Goal: Task Accomplishment & Management: Manage account settings

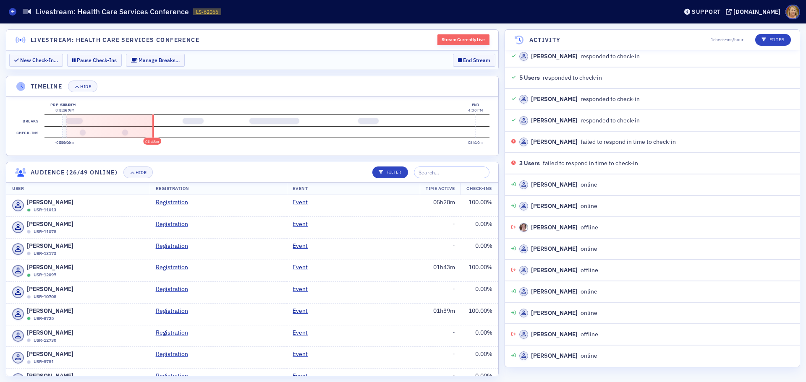
scroll to position [2081, 0]
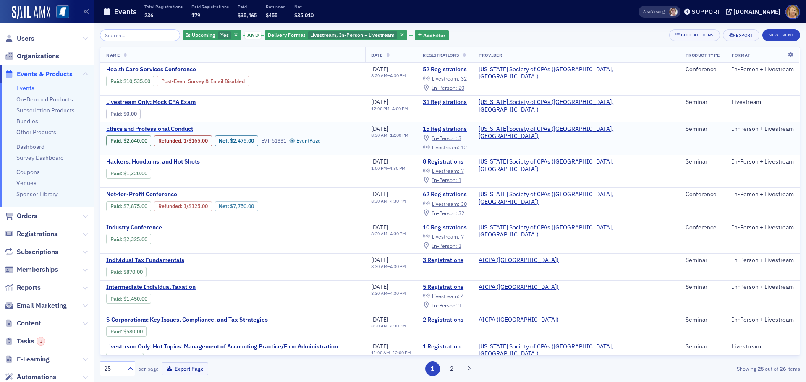
click at [178, 126] on span "Ethics and Professional Conduct" at bounding box center [176, 129] width 141 height 8
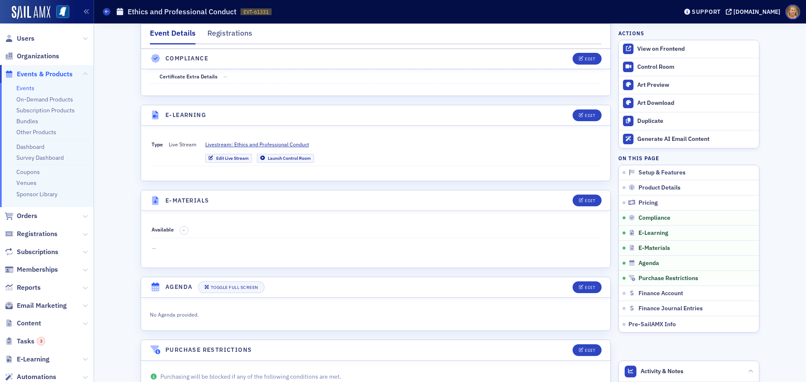
scroll to position [1049, 0]
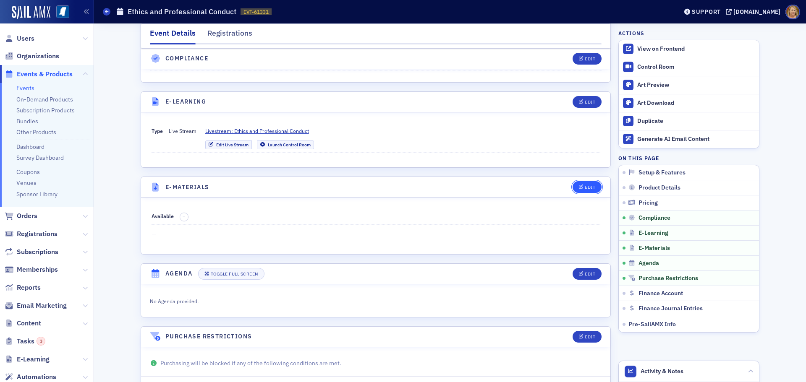
click at [580, 189] on icon "button" at bounding box center [581, 187] width 5 height 5
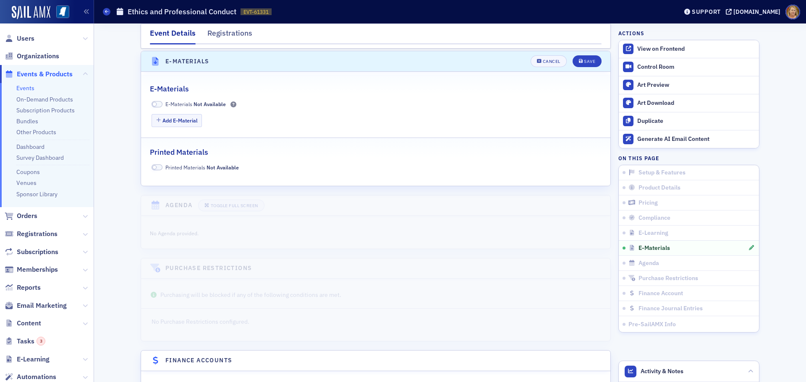
scroll to position [1177, 0]
click at [157, 102] on span at bounding box center [157, 102] width 11 height 6
click at [176, 120] on button "Add E-Material" at bounding box center [177, 118] width 51 height 13
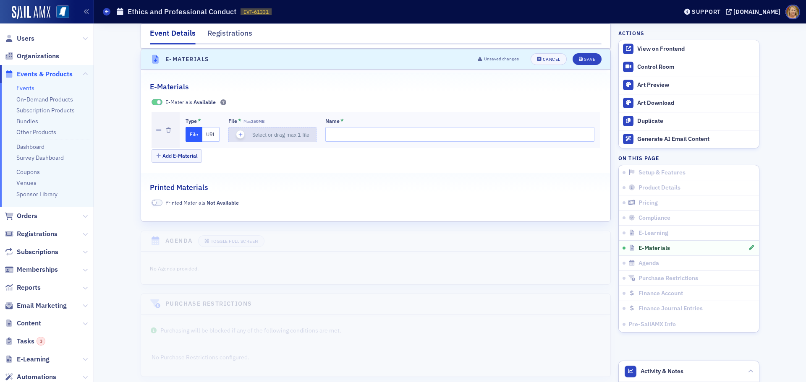
click at [239, 135] on icon "button" at bounding box center [241, 135] width 8 height 8
type input "Sept. 2025-Ethics and Professional Conduct 2025-2028 for Ellen"
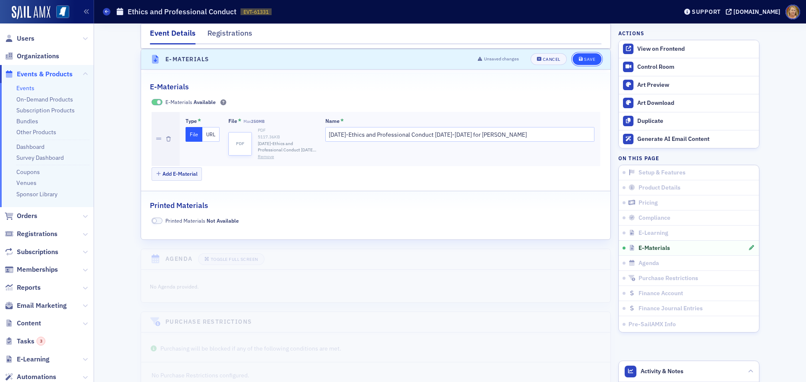
click at [584, 60] on div "Save" at bounding box center [589, 59] width 11 height 5
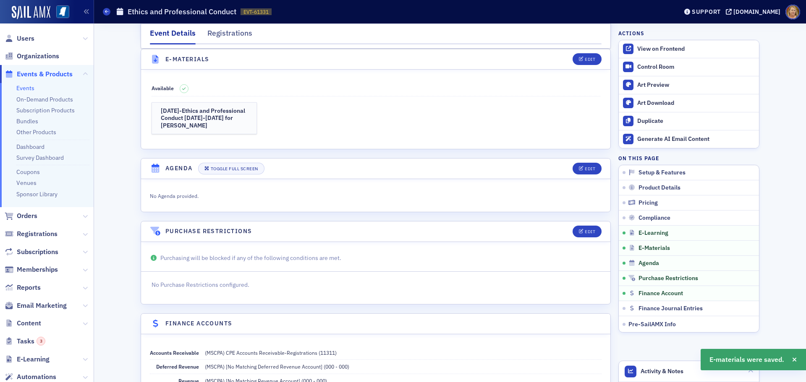
scroll to position [1093, 0]
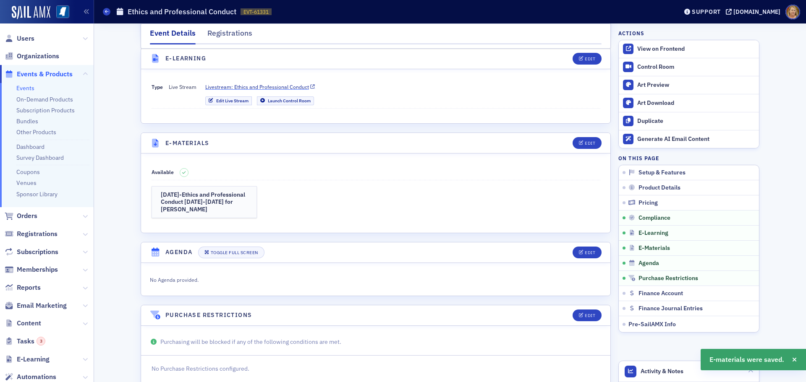
click at [283, 85] on span "Livestream: Ethics and Professional Conduct" at bounding box center [257, 87] width 104 height 8
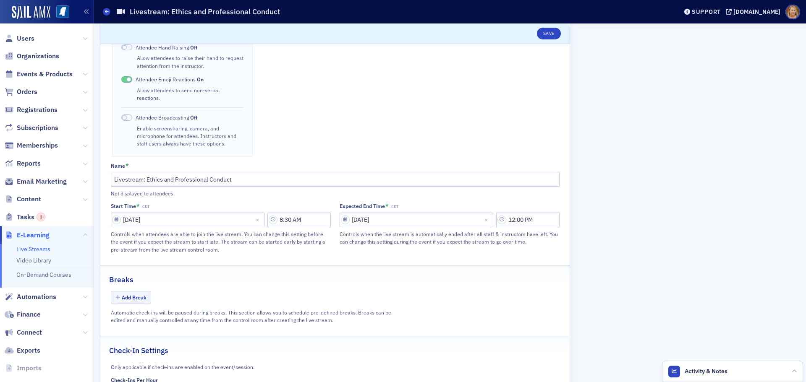
scroll to position [327, 0]
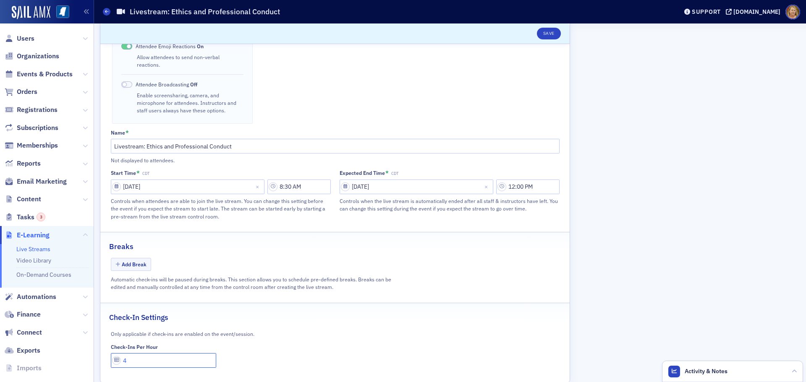
click at [132, 353] on input "4" at bounding box center [164, 360] width 106 height 15
type input "1"
click at [131, 258] on button "Add Break" at bounding box center [131, 264] width 41 height 13
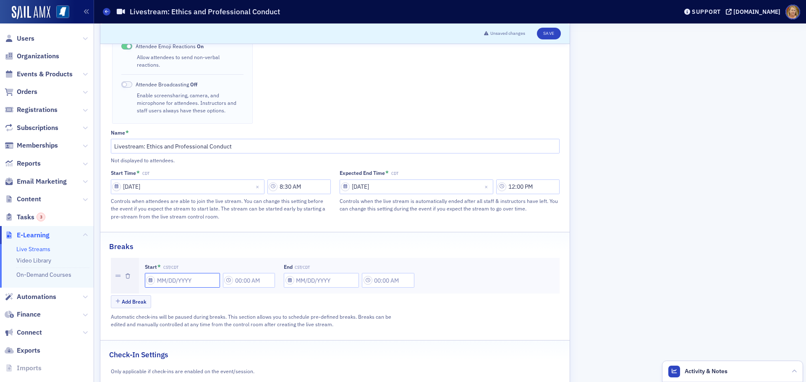
select select "8"
select select "2025"
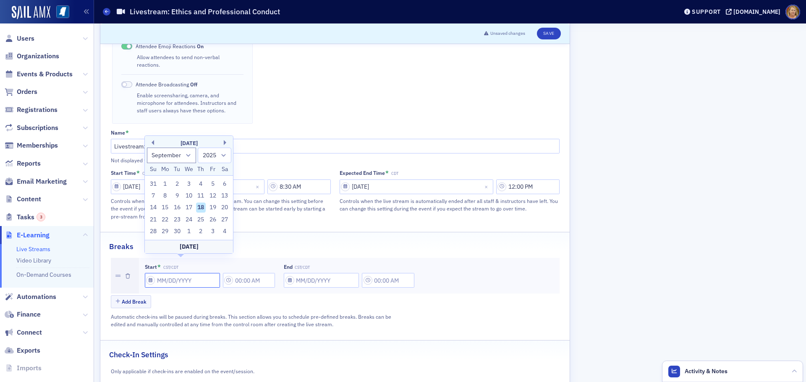
click at [167, 273] on input "Start * CST/CDT" at bounding box center [182, 280] width 75 height 15
click at [177, 219] on div "23" at bounding box center [177, 220] width 10 height 10
type input "09/23/2025"
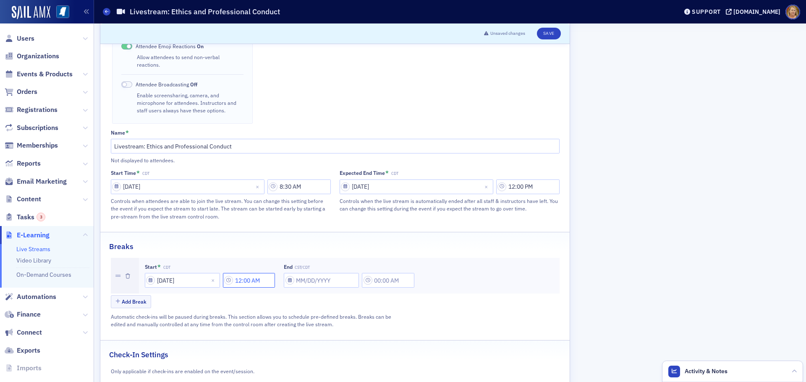
click at [244, 273] on input "12:00 AM" at bounding box center [249, 280] width 52 height 15
click at [302, 266] on icon at bounding box center [304, 265] width 8 height 8
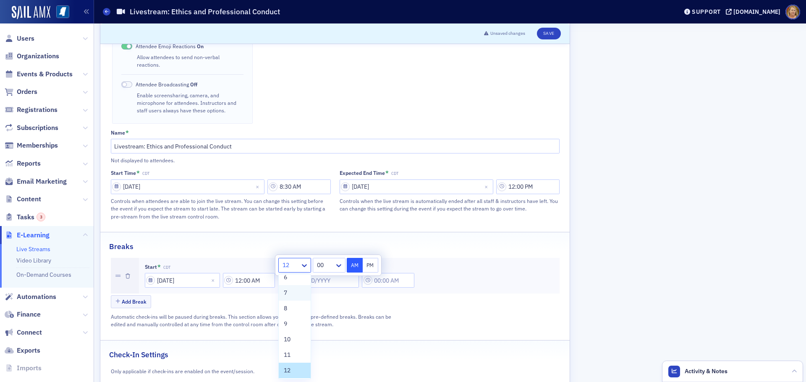
scroll to position [85, 0]
click at [295, 336] on div "10" at bounding box center [295, 339] width 22 height 9
type input "10:00 AM"
click at [329, 267] on div at bounding box center [325, 265] width 18 height 10
click at [358, 268] on button "AM" at bounding box center [355, 265] width 16 height 15
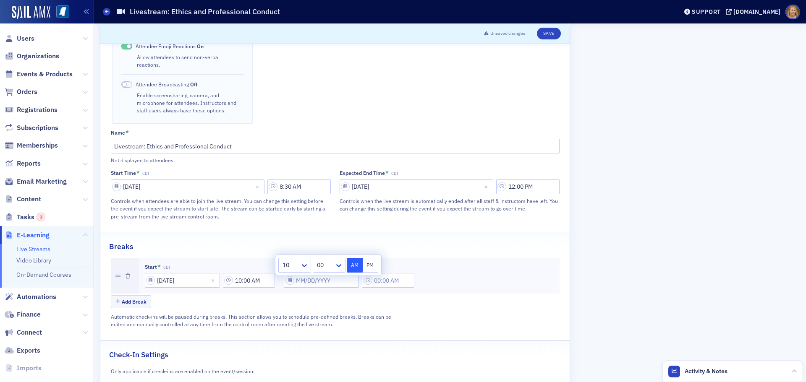
click at [358, 295] on div "Add Break" at bounding box center [335, 302] width 449 height 15
select select "8"
select select "2025"
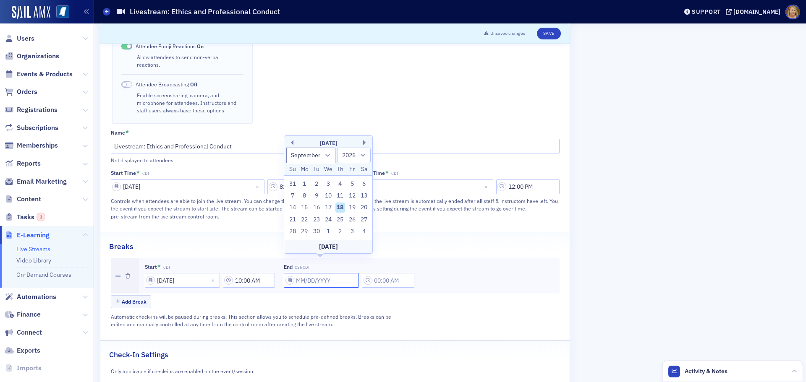
click at [337, 273] on input "End CST/CDT" at bounding box center [321, 280] width 75 height 15
click at [318, 220] on div "23" at bounding box center [316, 220] width 10 height 10
type input "[DATE]"
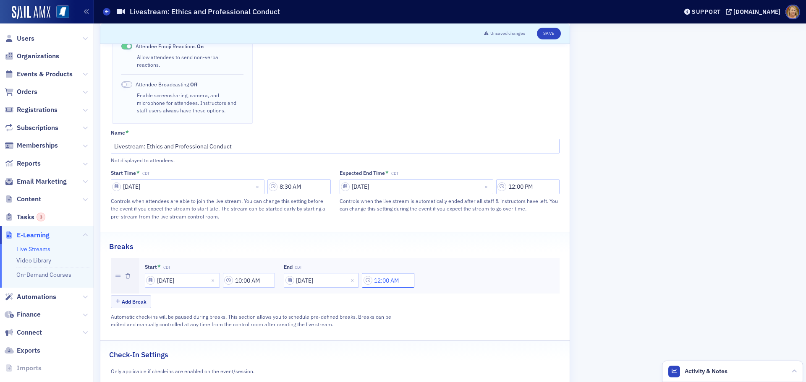
click at [378, 273] on input "12:00 AM" at bounding box center [388, 280] width 52 height 15
click at [440, 267] on icon at bounding box center [443, 265] width 8 height 8
click at [432, 342] on div "10" at bounding box center [434, 344] width 22 height 9
click at [460, 264] on div at bounding box center [464, 265] width 18 height 10
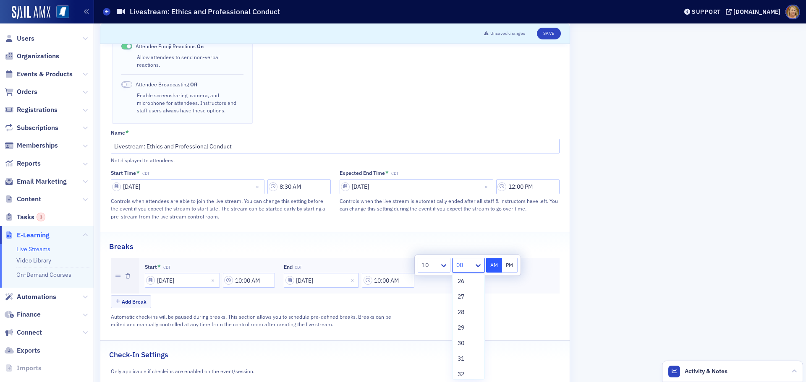
scroll to position [420, 0]
click at [460, 330] on span "30" at bounding box center [461, 330] width 7 height 9
type input "10:30 AM"
click at [491, 267] on button "AM" at bounding box center [494, 265] width 16 height 15
click at [437, 295] on div "Add Break" at bounding box center [335, 302] width 449 height 15
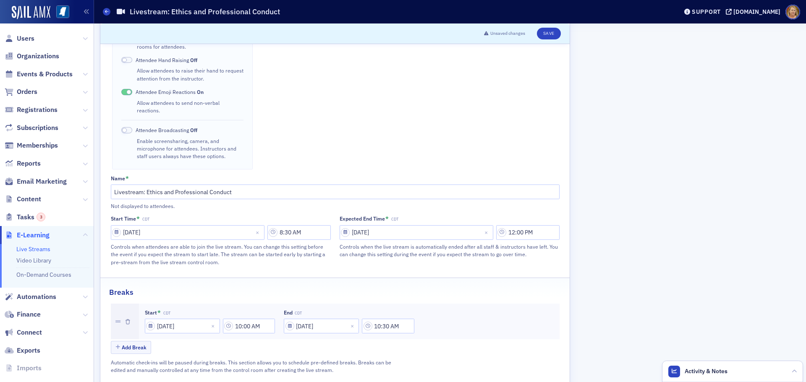
scroll to position [280, 0]
click at [555, 31] on button "Save" at bounding box center [549, 34] width 24 height 12
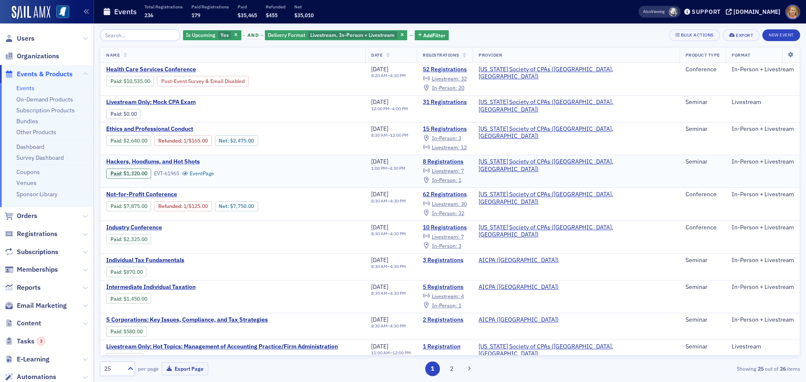
click at [191, 159] on span "Hackers, Hoodlums, and Hot Shots" at bounding box center [176, 162] width 141 height 8
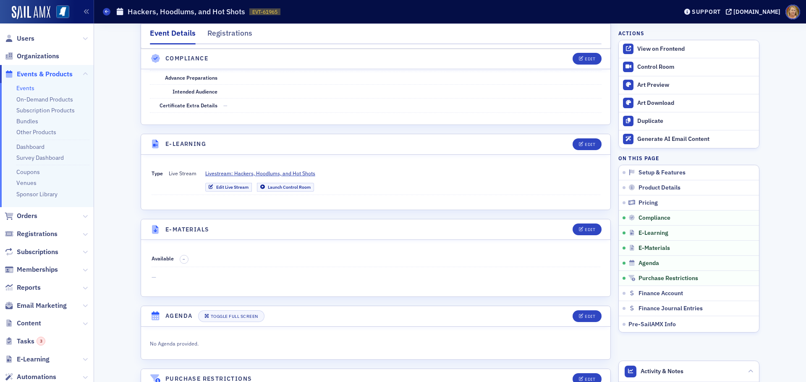
scroll to position [1007, 0]
click at [585, 229] on div "Edit" at bounding box center [590, 229] width 10 height 5
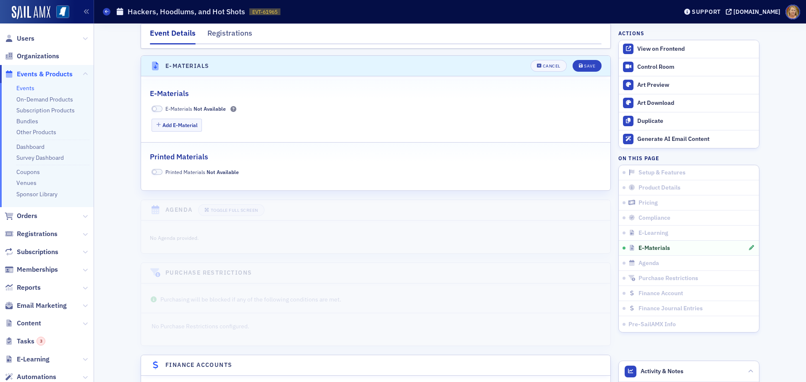
scroll to position [1177, 0]
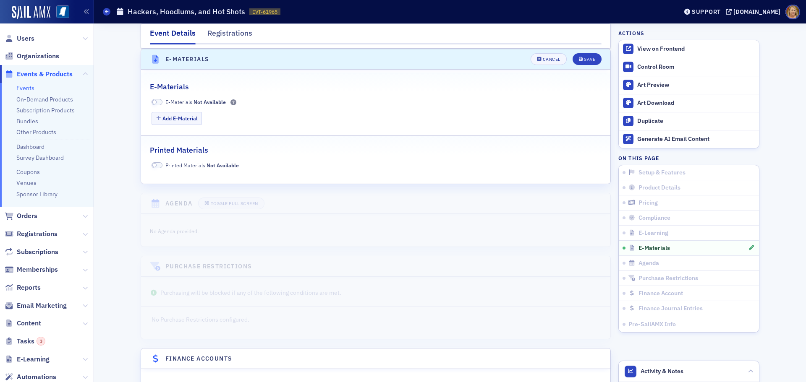
click at [153, 102] on span at bounding box center [154, 102] width 5 height 5
click at [168, 116] on button "Add E-Material" at bounding box center [177, 118] width 51 height 13
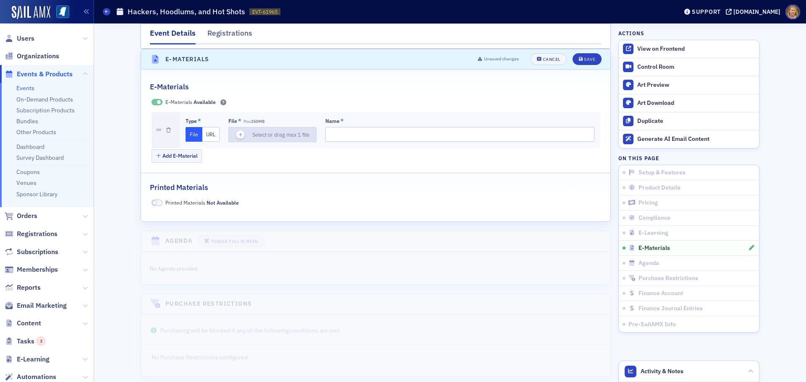
click at [237, 135] on icon "button" at bounding box center [241, 135] width 8 height 8
type input "Hackers Hodlums and Hot Shots 2025 for Ellen"
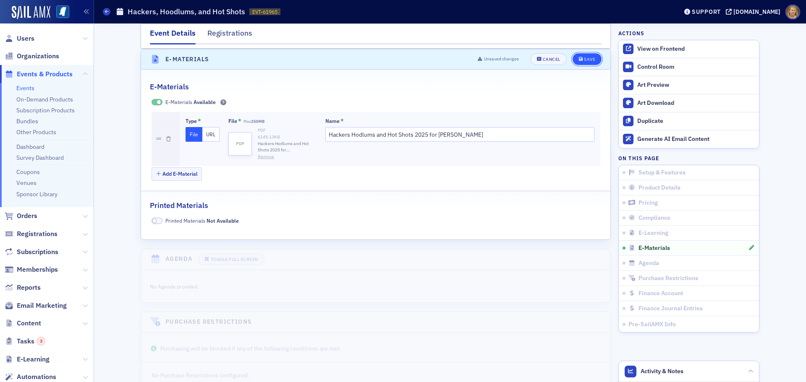
click at [584, 59] on div "Save" at bounding box center [589, 59] width 11 height 5
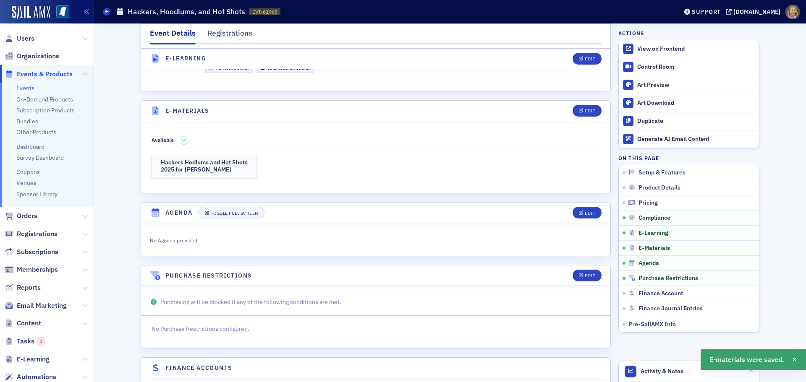
scroll to position [1093, 0]
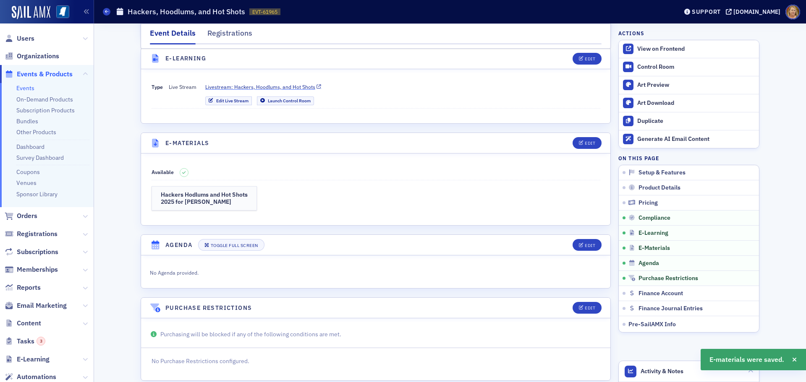
click at [293, 86] on span "Livestream: Hackers, Hoodlums, and Hot Shots" at bounding box center [260, 87] width 110 height 8
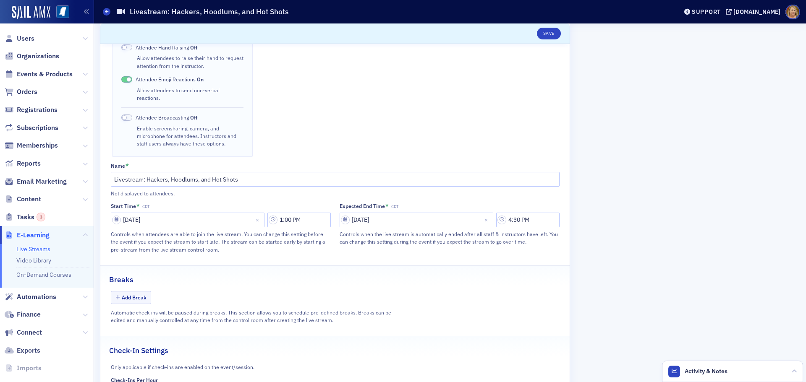
scroll to position [327, 0]
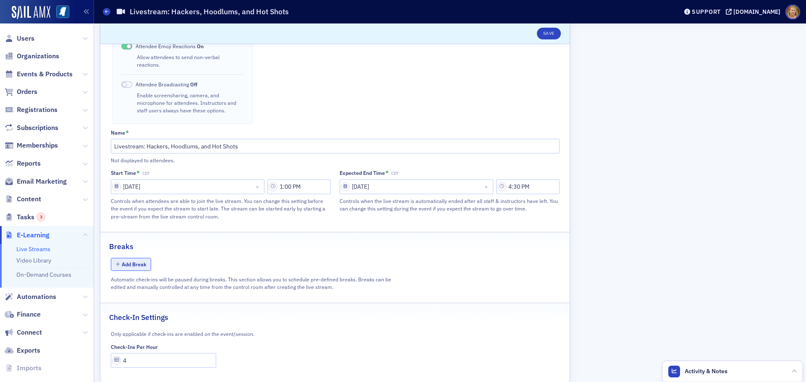
click at [141, 258] on button "Add Break" at bounding box center [131, 264] width 41 height 13
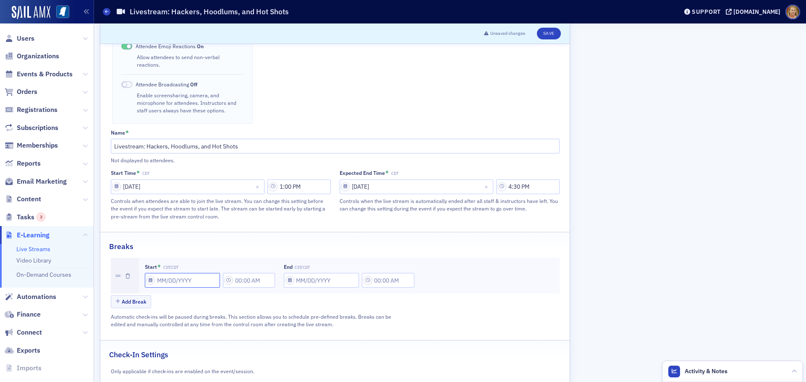
click at [161, 273] on input "Start * CST/CDT" at bounding box center [182, 280] width 75 height 15
select select "8"
select select "2025"
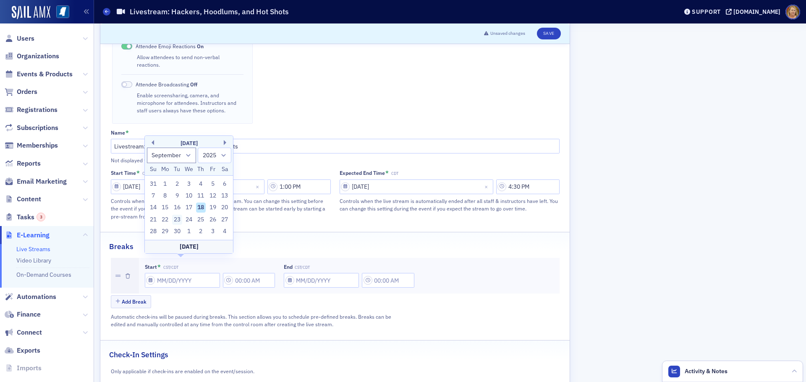
click at [178, 219] on div "23" at bounding box center [177, 220] width 10 height 10
type input "[DATE]"
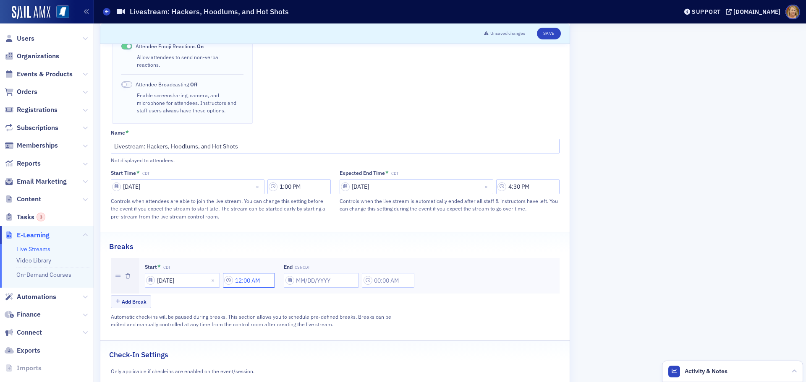
click at [246, 273] on input "12:00 AM" at bounding box center [249, 280] width 52 height 15
click at [285, 268] on div at bounding box center [291, 265] width 18 height 10
click at [293, 301] on div "2" at bounding box center [295, 299] width 22 height 9
click at [319, 267] on div at bounding box center [323, 265] width 19 height 10
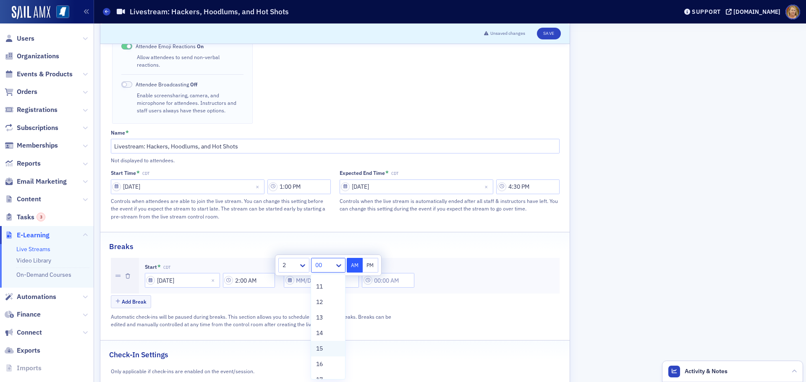
click at [323, 348] on span "15" at bounding box center [319, 349] width 7 height 9
click at [365, 264] on button "PM" at bounding box center [371, 265] width 16 height 15
type input "2:15 PM"
click at [383, 295] on div "Add Break" at bounding box center [335, 302] width 449 height 15
click at [318, 273] on input "End CST/CDT" at bounding box center [321, 280] width 75 height 15
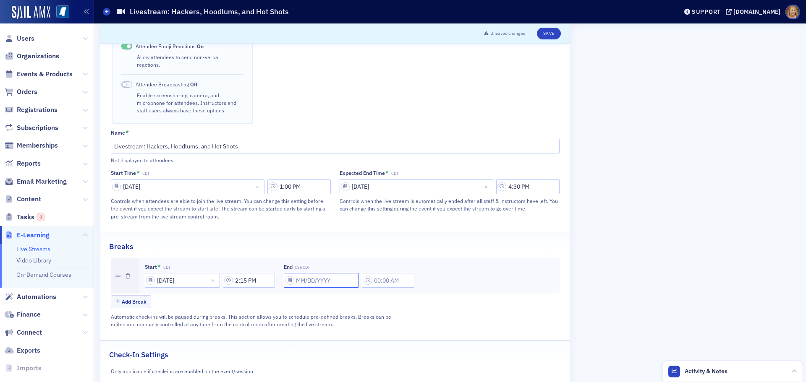
select select "8"
select select "2025"
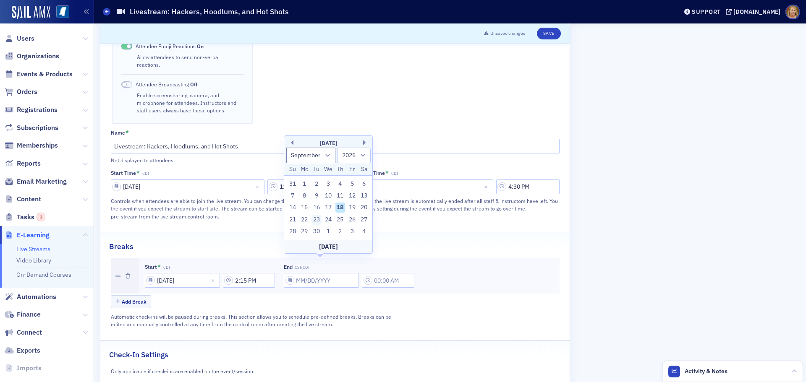
click at [316, 222] on div "23" at bounding box center [316, 220] width 10 height 10
type input "09/23/2025"
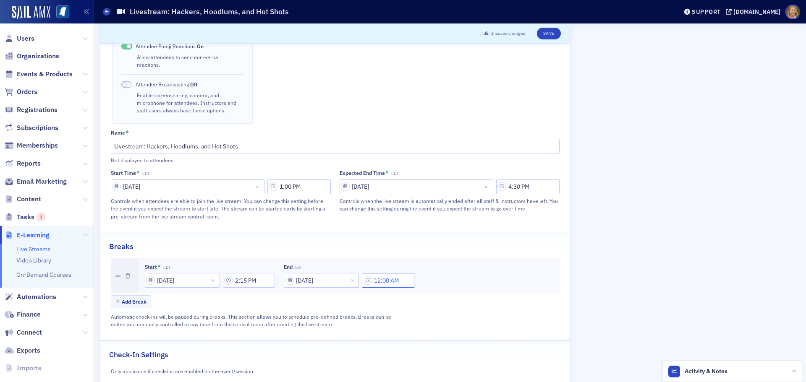
click at [378, 273] on input "12:00 AM" at bounding box center [388, 280] width 52 height 15
click at [426, 271] on div "12" at bounding box center [428, 265] width 21 height 12
click at [431, 298] on div "2" at bounding box center [434, 299] width 22 height 9
click at [456, 268] on div at bounding box center [463, 265] width 19 height 10
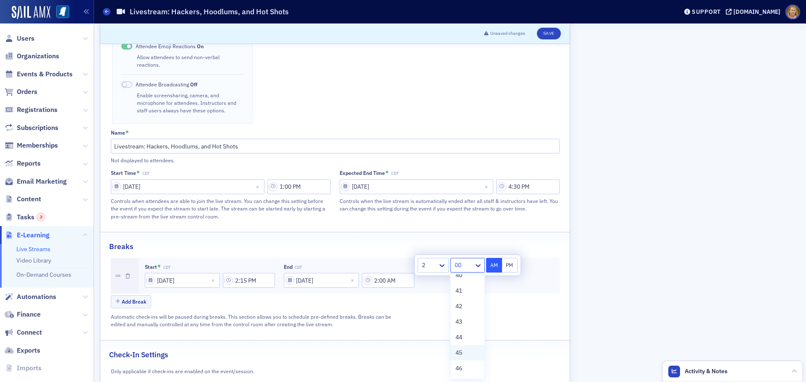
click at [461, 353] on span "45" at bounding box center [458, 353] width 7 height 9
click at [504, 267] on button "PM" at bounding box center [510, 265] width 16 height 15
type input "2:45 PM"
click at [426, 295] on div "Add Break" at bounding box center [335, 302] width 449 height 15
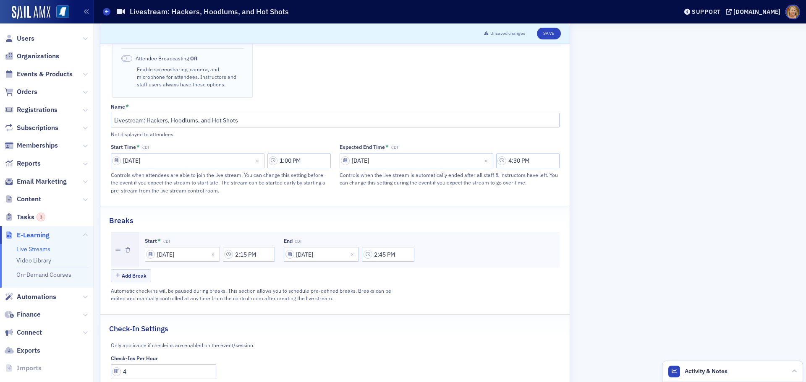
scroll to position [364, 0]
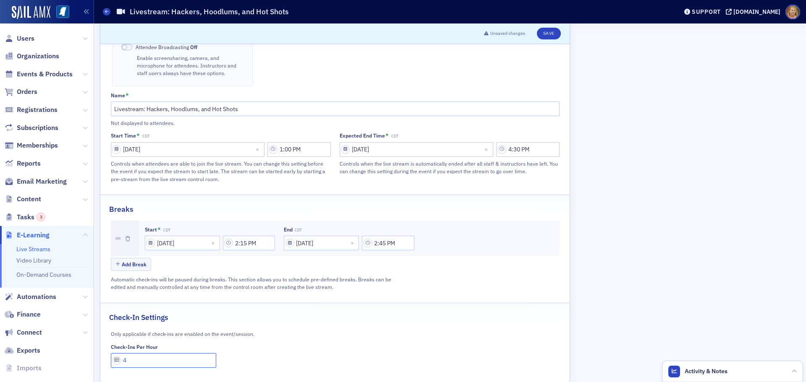
click at [128, 353] on input "4" at bounding box center [164, 360] width 106 height 15
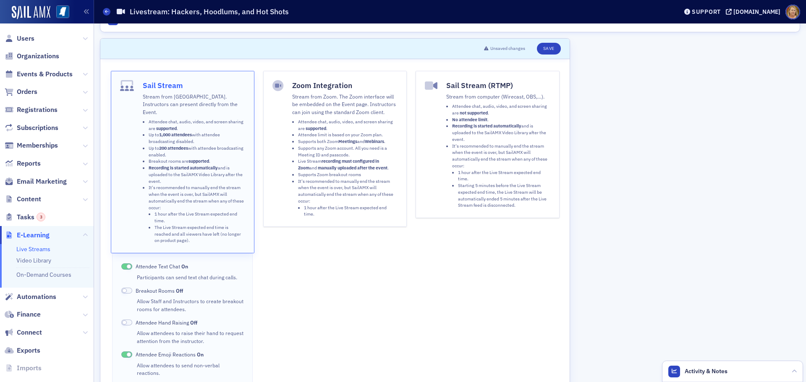
scroll to position [0, 0]
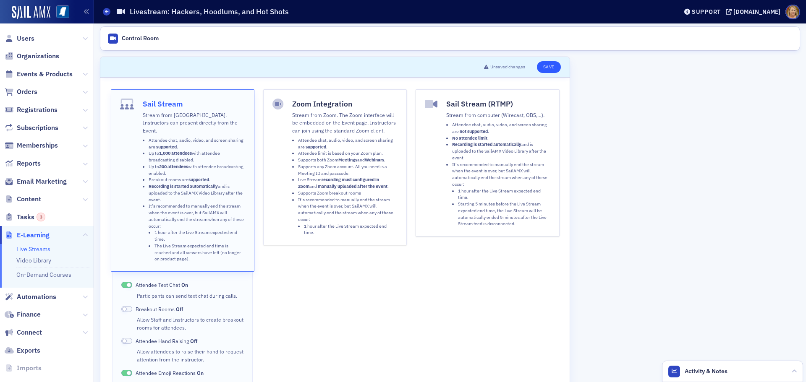
type input "1"
click at [549, 67] on button "Save" at bounding box center [549, 67] width 24 height 12
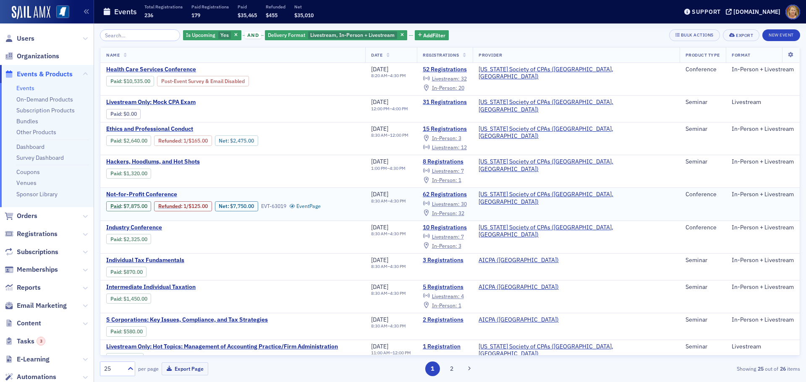
click at [119, 194] on span "Not-for-Profit Conference" at bounding box center [176, 195] width 141 height 8
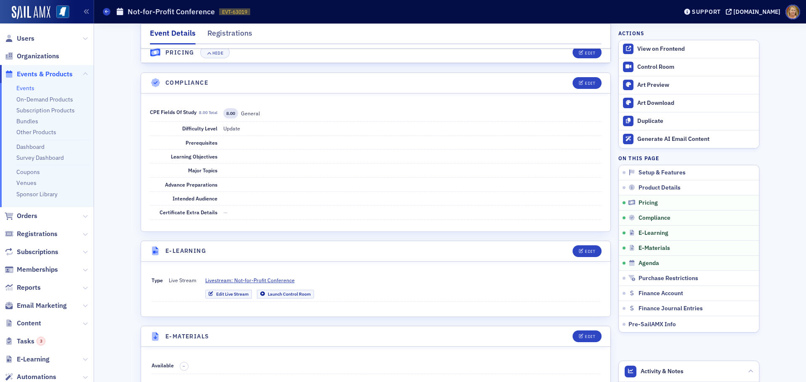
scroll to position [1511, 0]
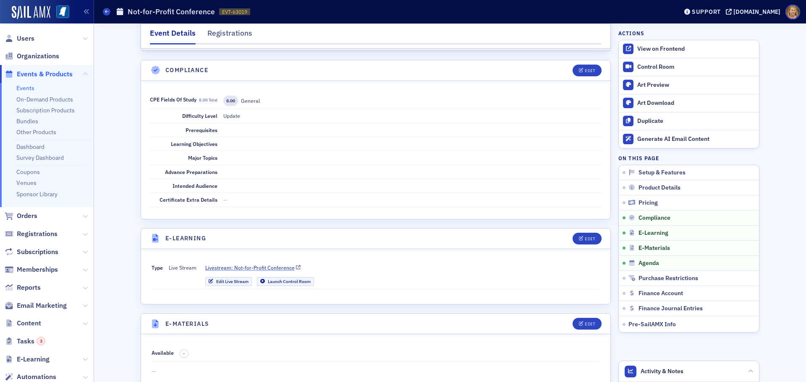
click at [238, 264] on span "Livestream: Not-for-Profit Conference" at bounding box center [249, 268] width 89 height 8
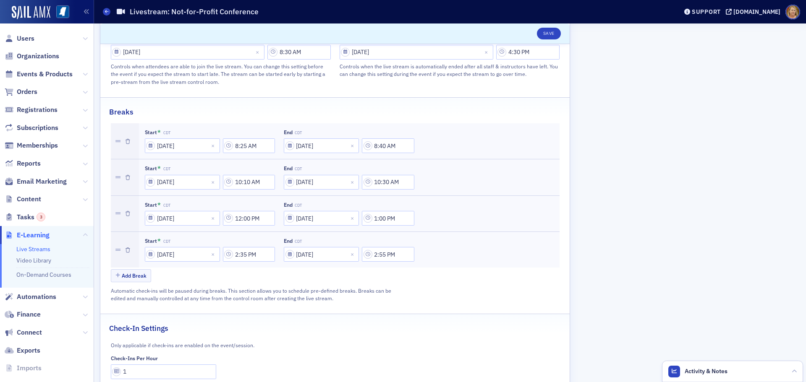
scroll to position [473, 0]
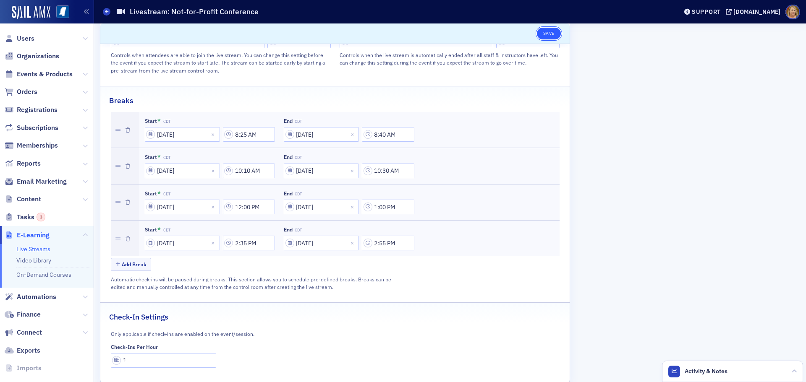
click at [549, 36] on button "Save" at bounding box center [549, 34] width 24 height 12
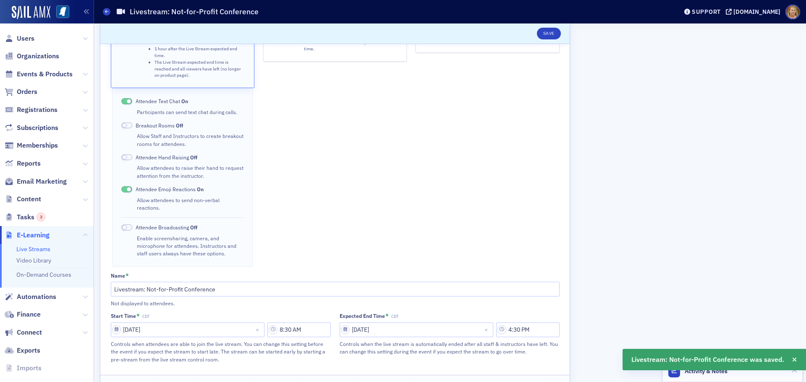
scroll to position [53, 0]
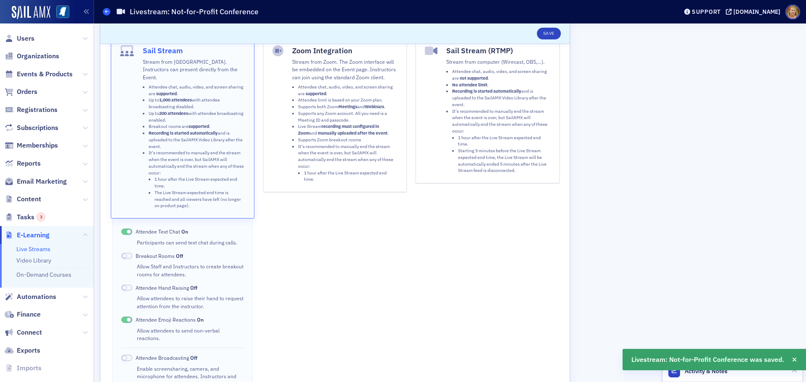
click at [105, 11] on icon at bounding box center [106, 12] width 3 height 4
